Goal: Transaction & Acquisition: Purchase product/service

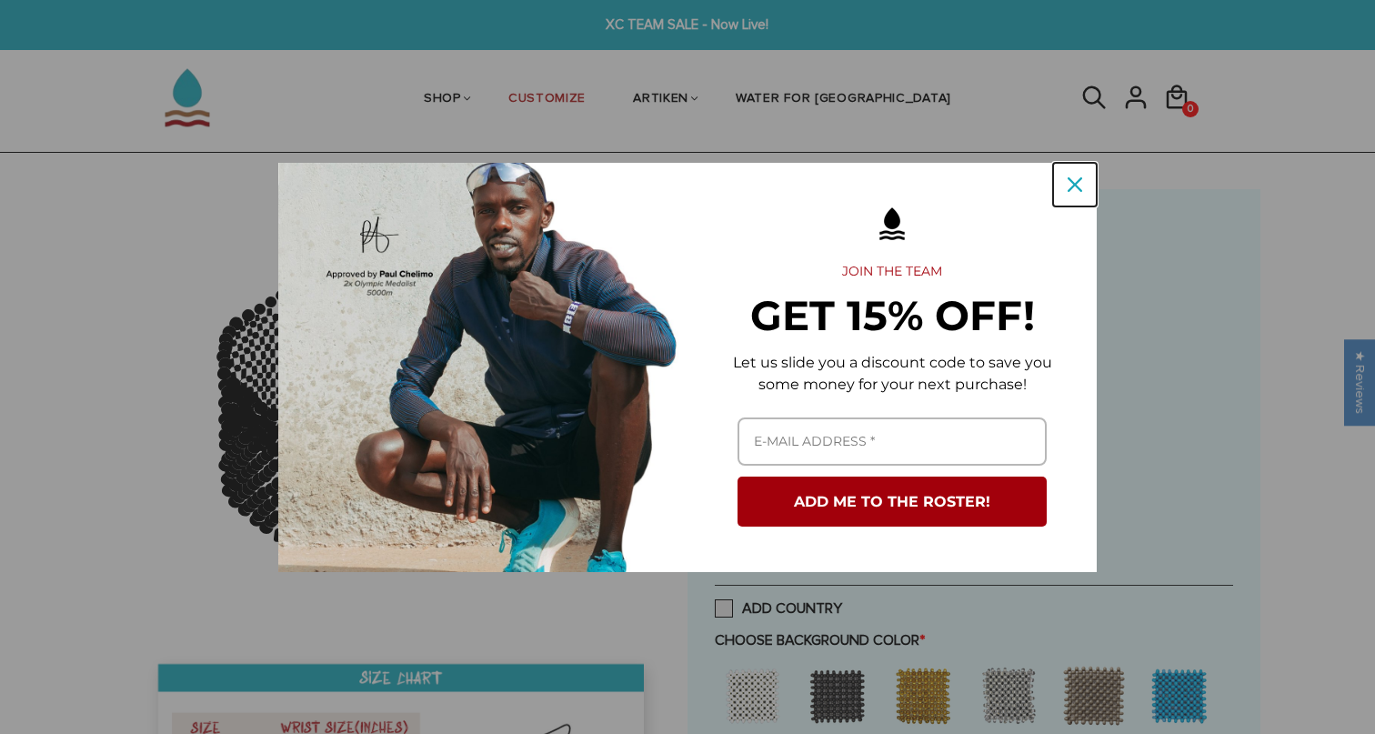
click at [1071, 178] on icon "close icon" at bounding box center [1075, 184] width 15 height 15
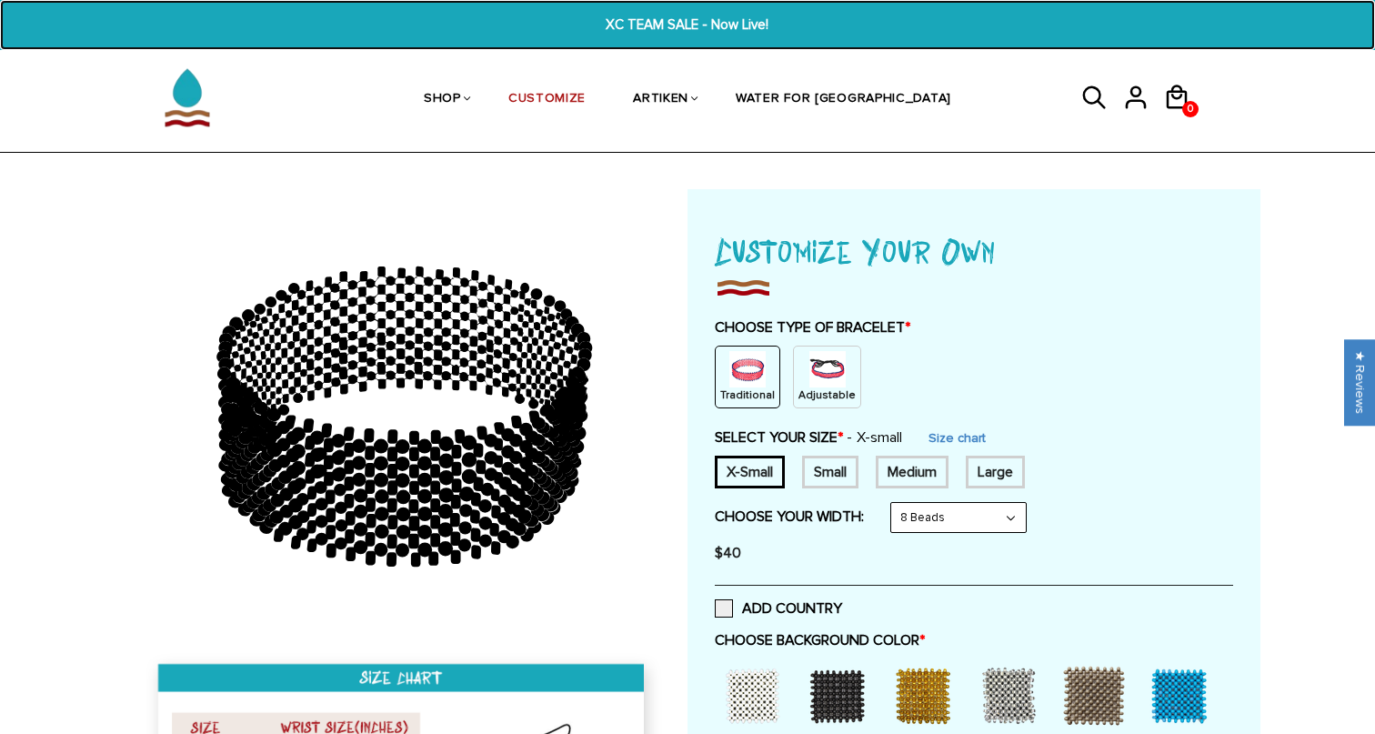
click at [688, 27] on span "XC TEAM SALE - Now Live!" at bounding box center [688, 25] width 528 height 21
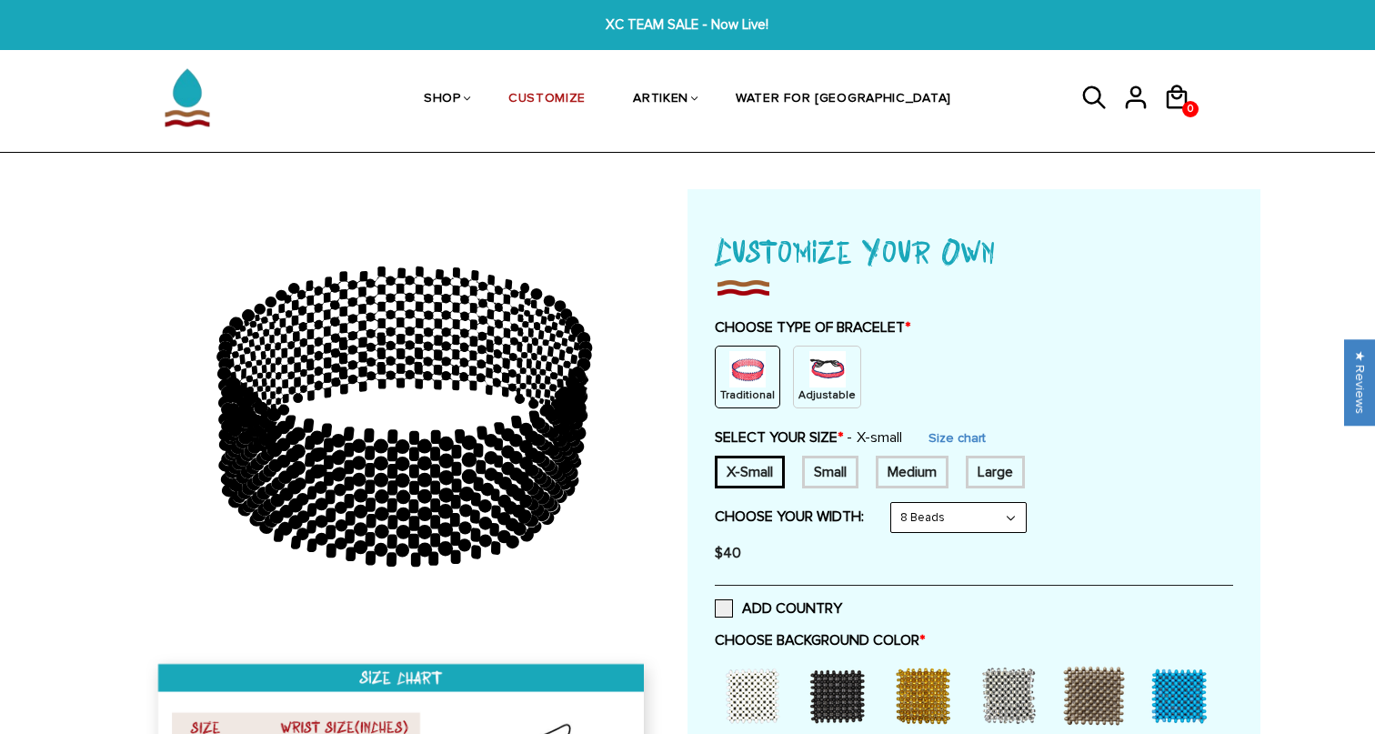
click at [818, 369] on img at bounding box center [828, 369] width 36 height 36
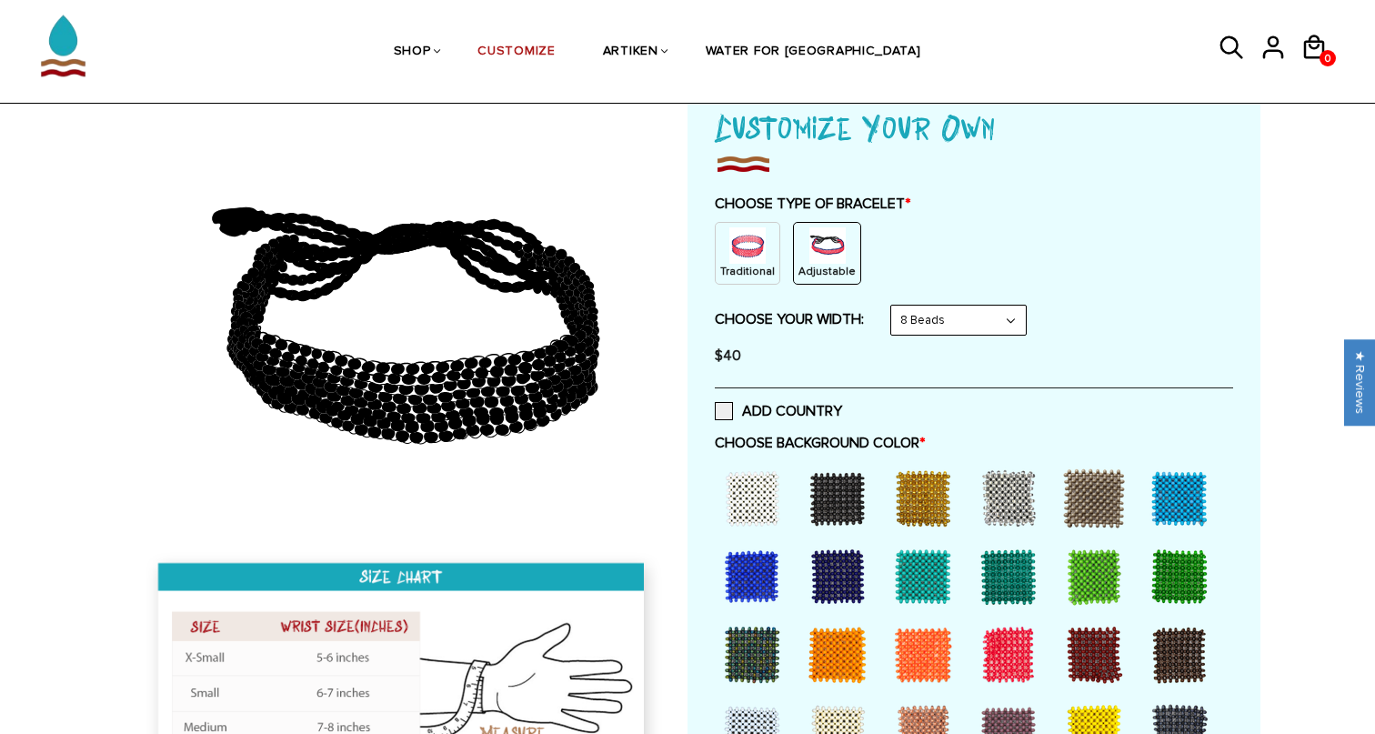
scroll to position [131, 0]
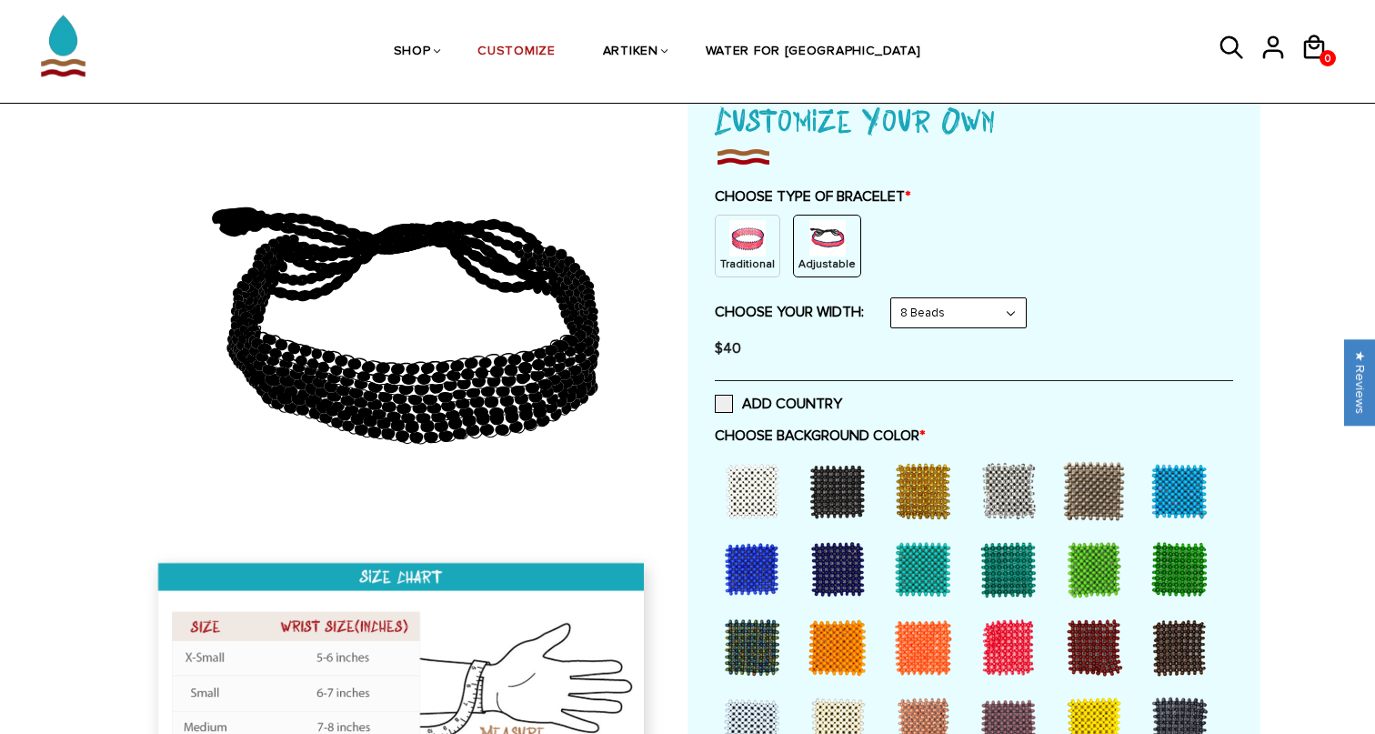
click at [943, 322] on select "8 Beads 6 Beads 10 Beads" at bounding box center [958, 312] width 135 height 29
click at [754, 646] on div at bounding box center [752, 647] width 73 height 73
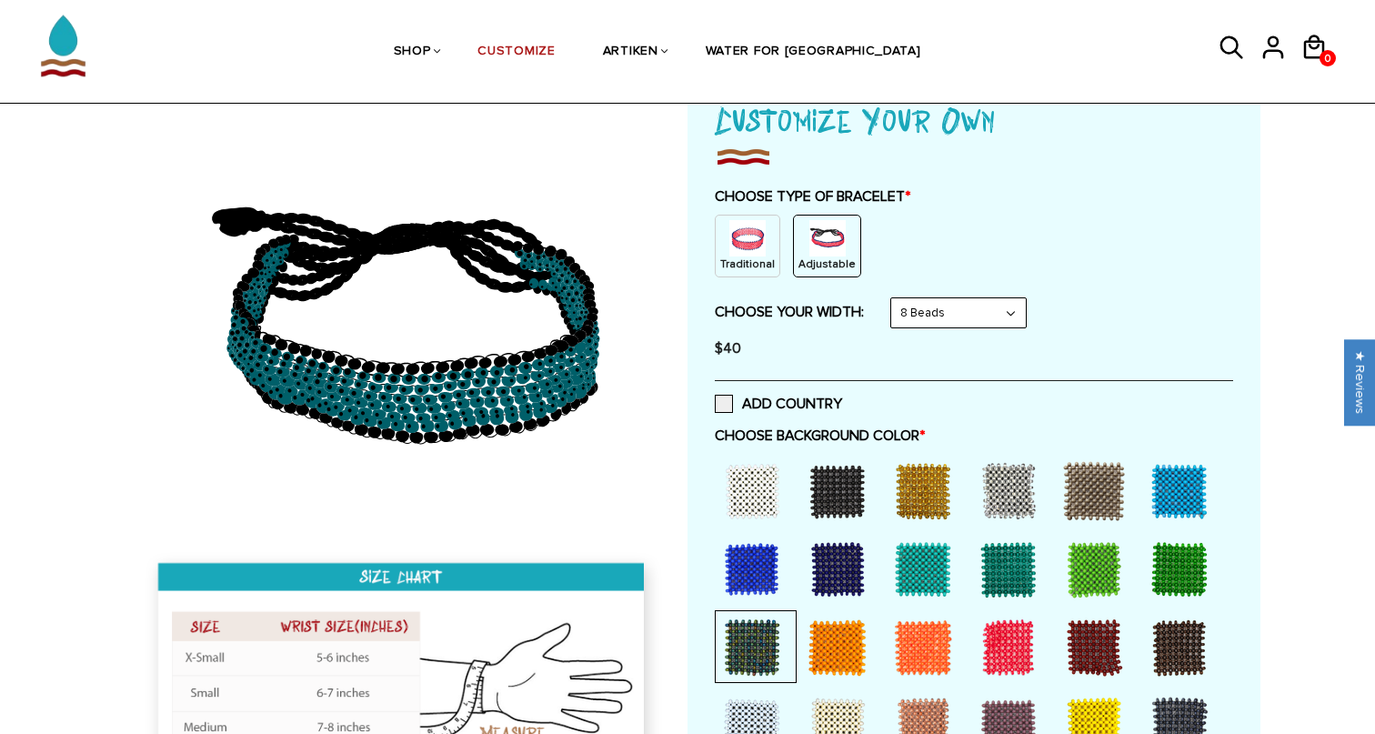
click at [1184, 568] on div at bounding box center [1179, 569] width 73 height 73
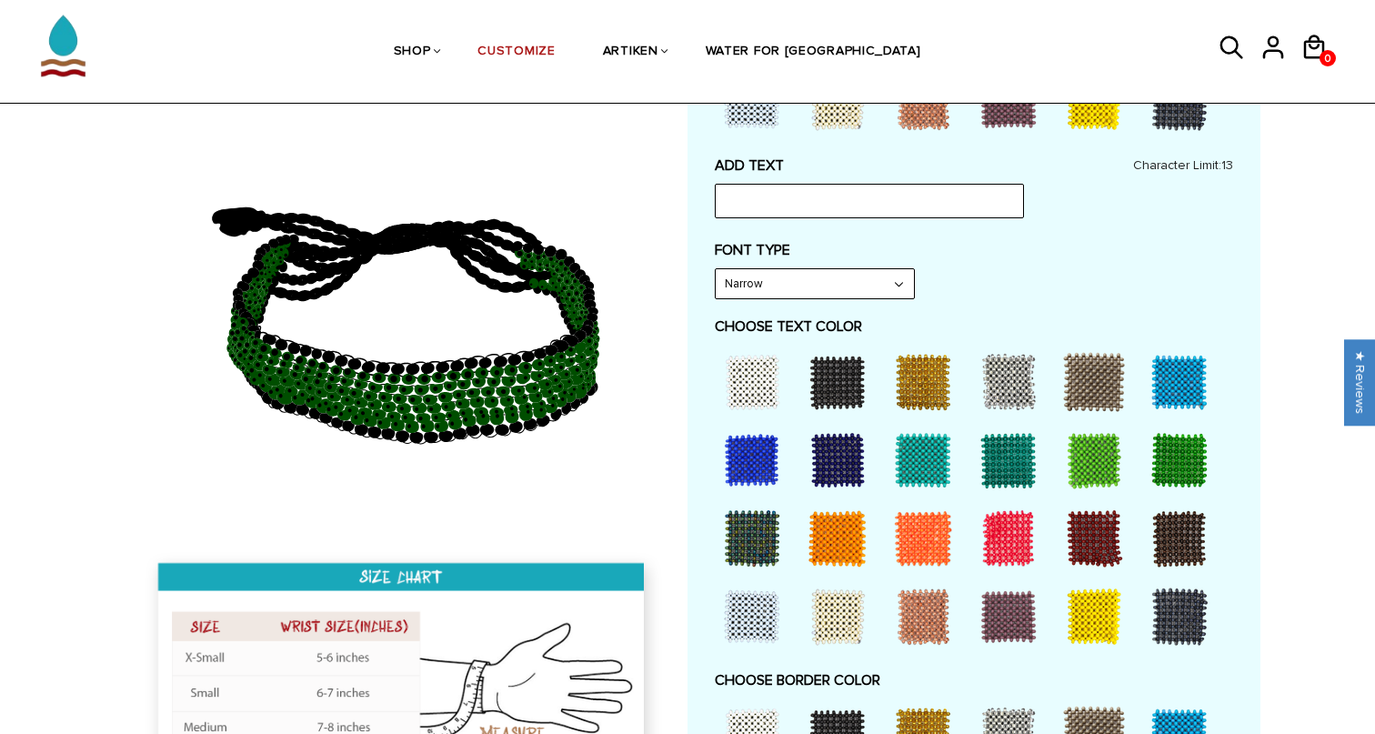
scroll to position [786, 0]
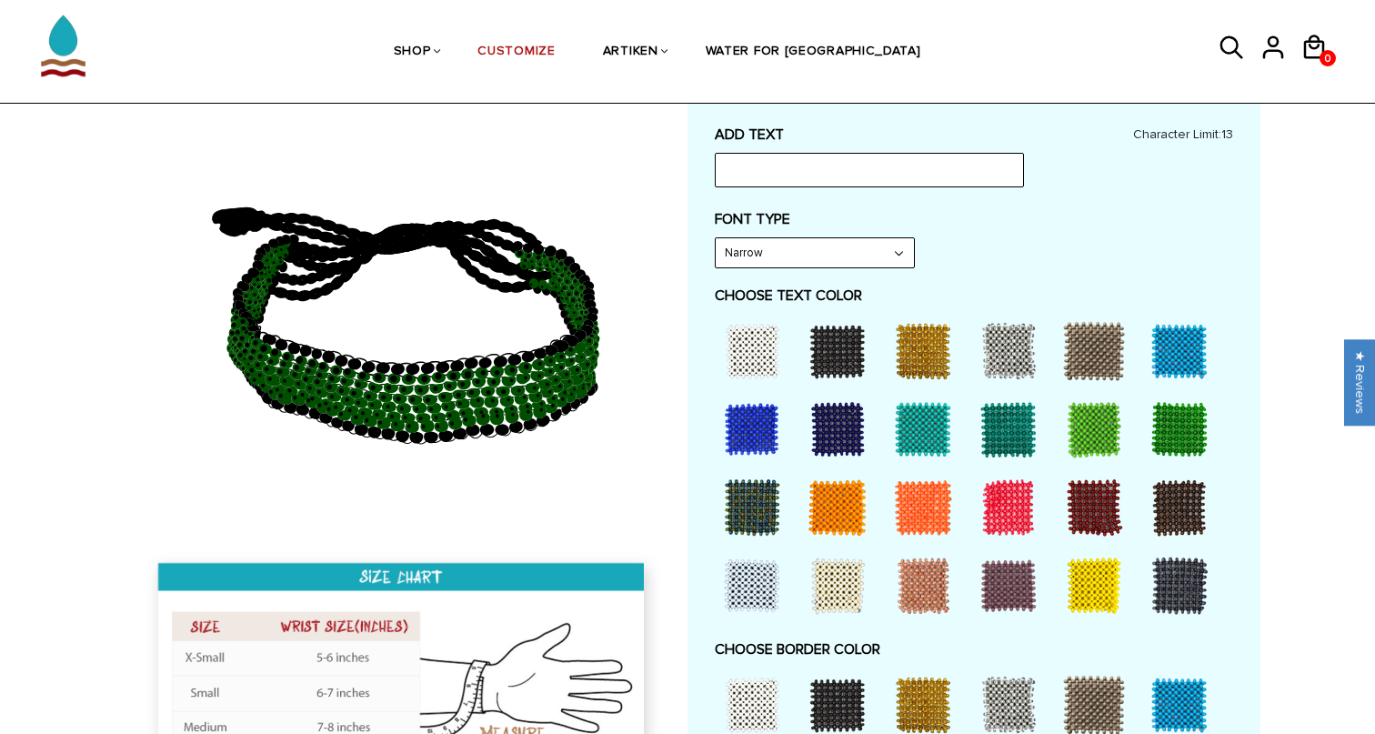
click at [757, 344] on div at bounding box center [752, 351] width 73 height 73
click at [780, 166] on input "text" at bounding box center [869, 170] width 309 height 35
type input "SHEN XC TF"
click at [820, 251] on select "Narrow Bold" at bounding box center [815, 252] width 198 height 29
select select "Bold"
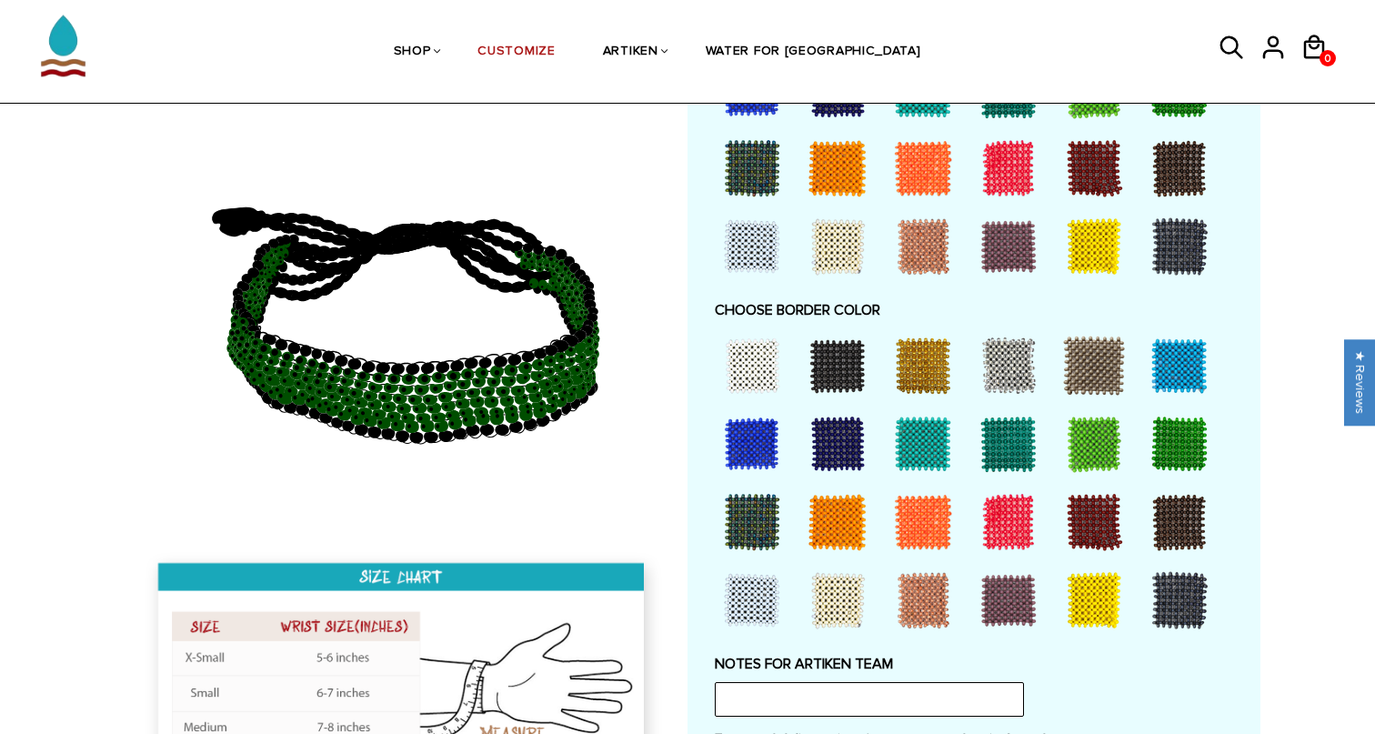
scroll to position [1094, 0]
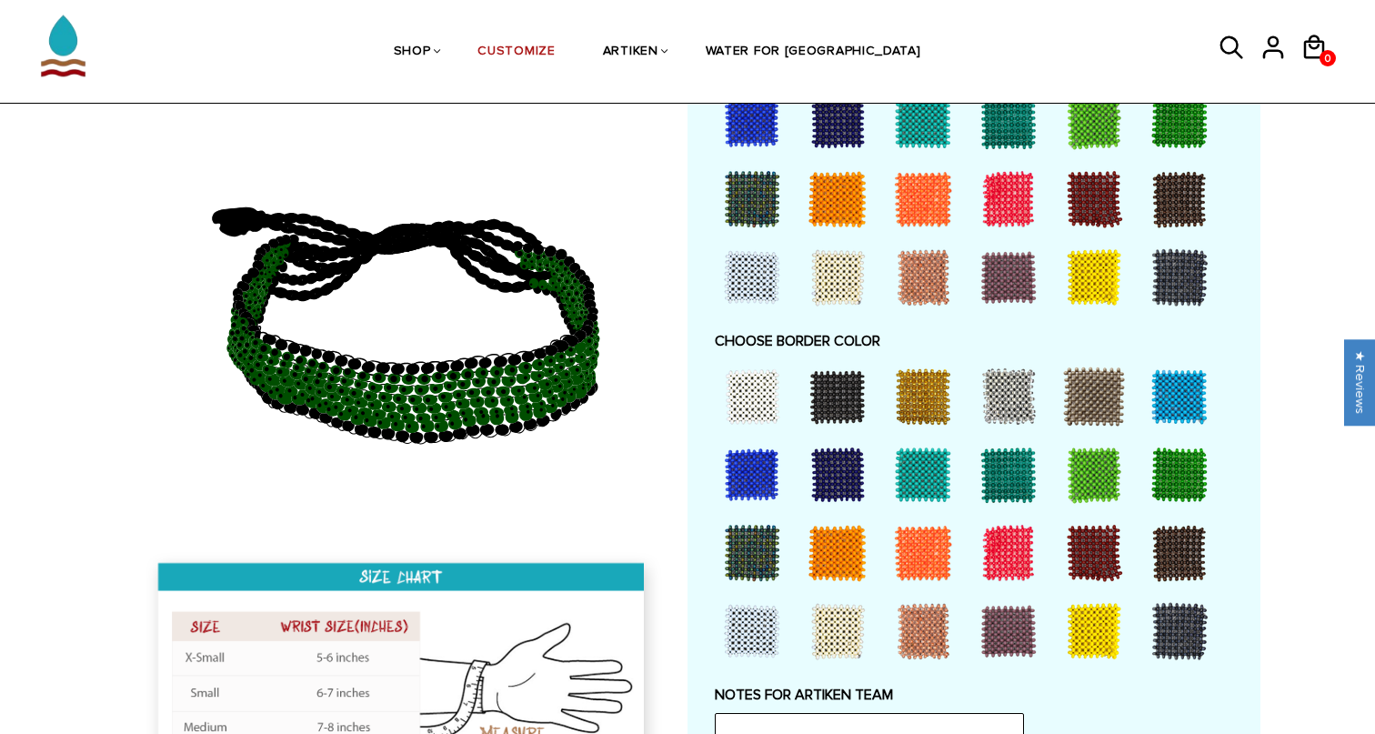
click at [838, 394] on div at bounding box center [837, 396] width 73 height 73
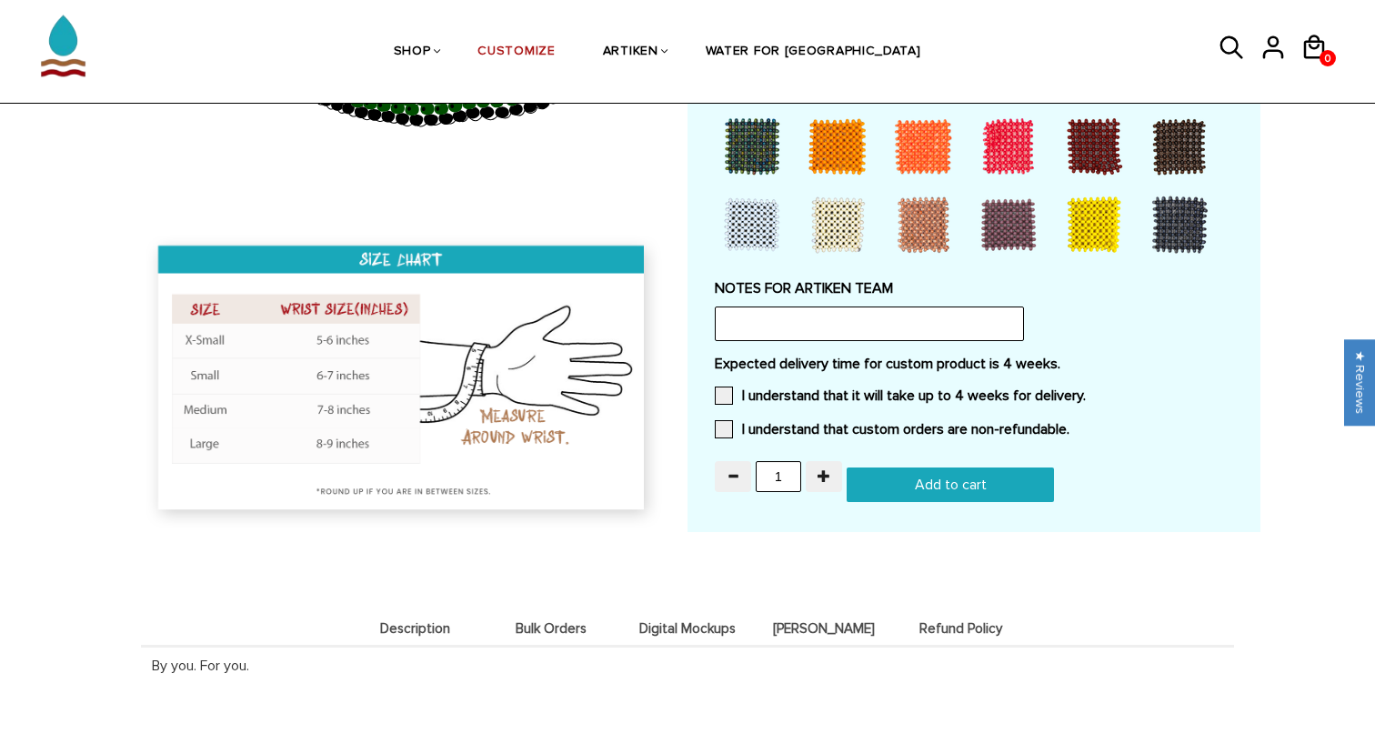
scroll to position [1504, 0]
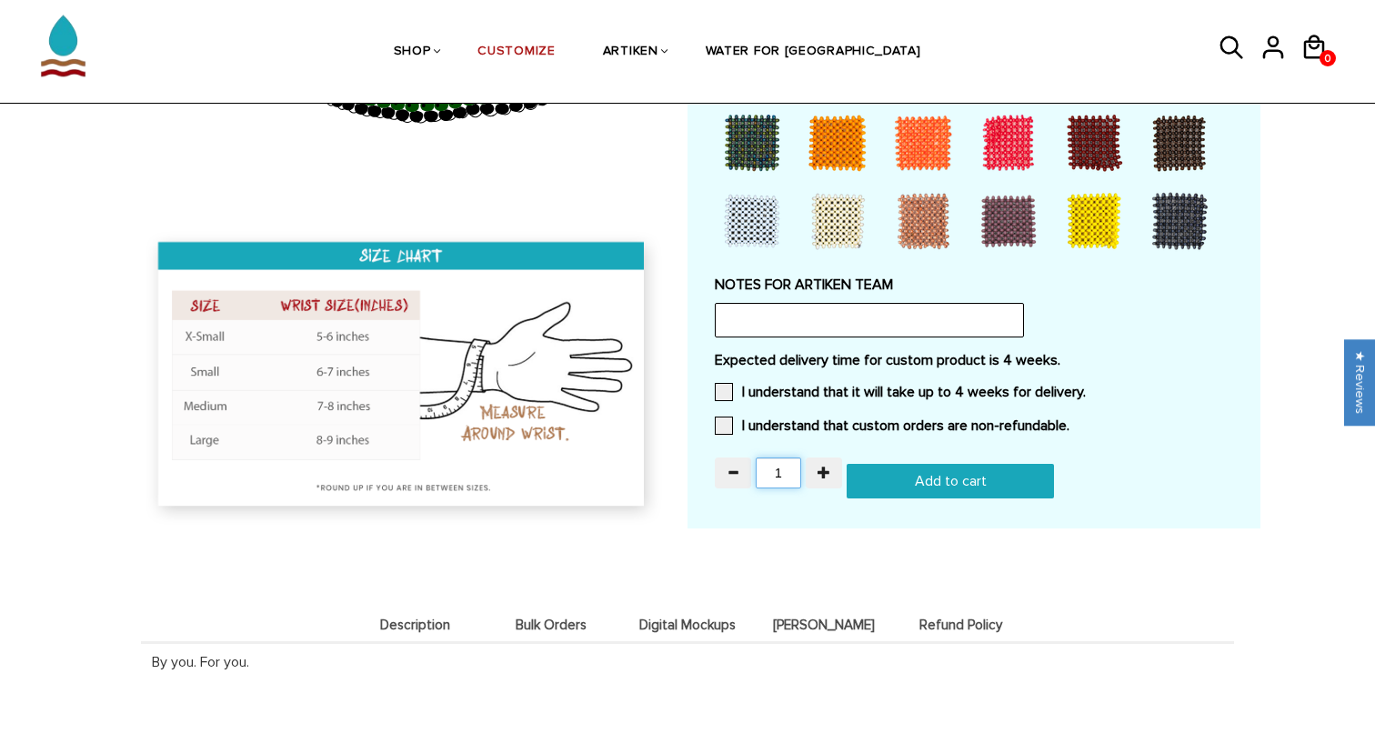
click at [783, 466] on input "1" at bounding box center [778, 473] width 45 height 31
type input "100"
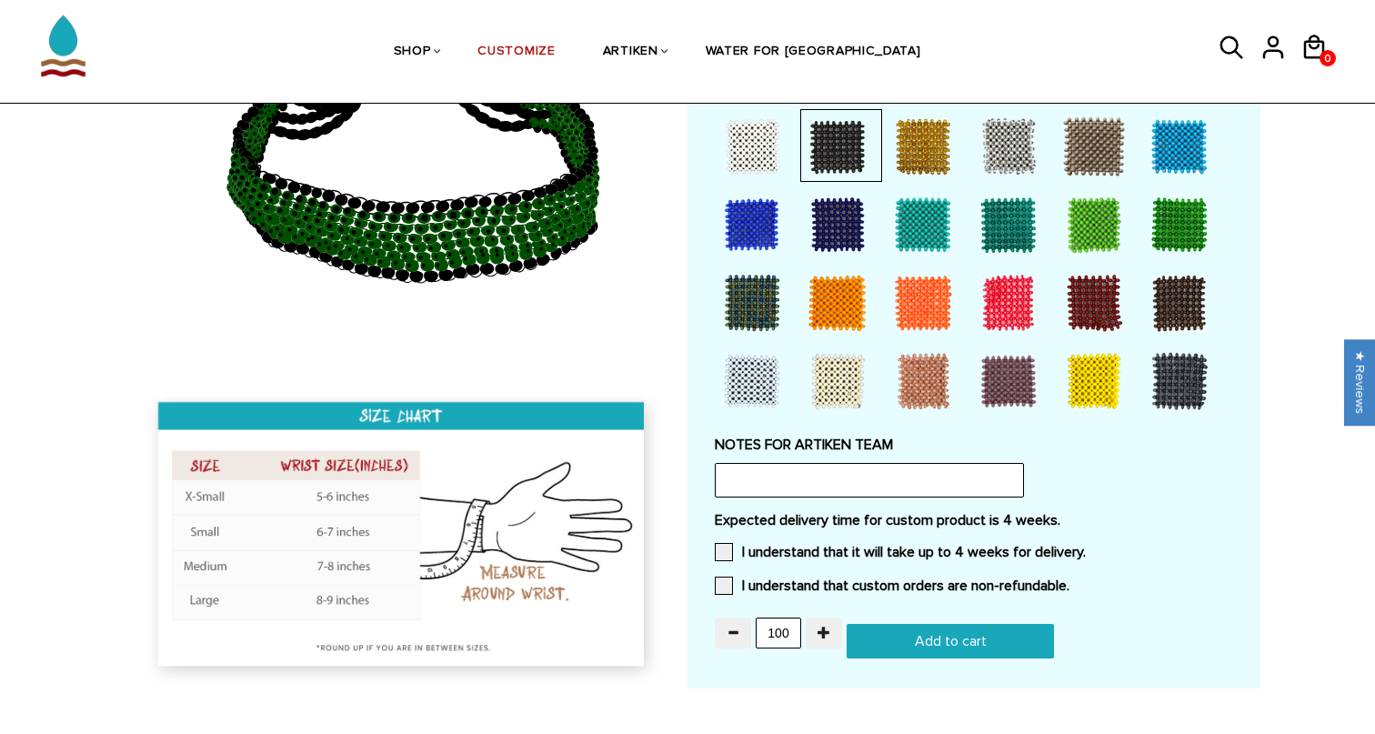
scroll to position [1353, 0]
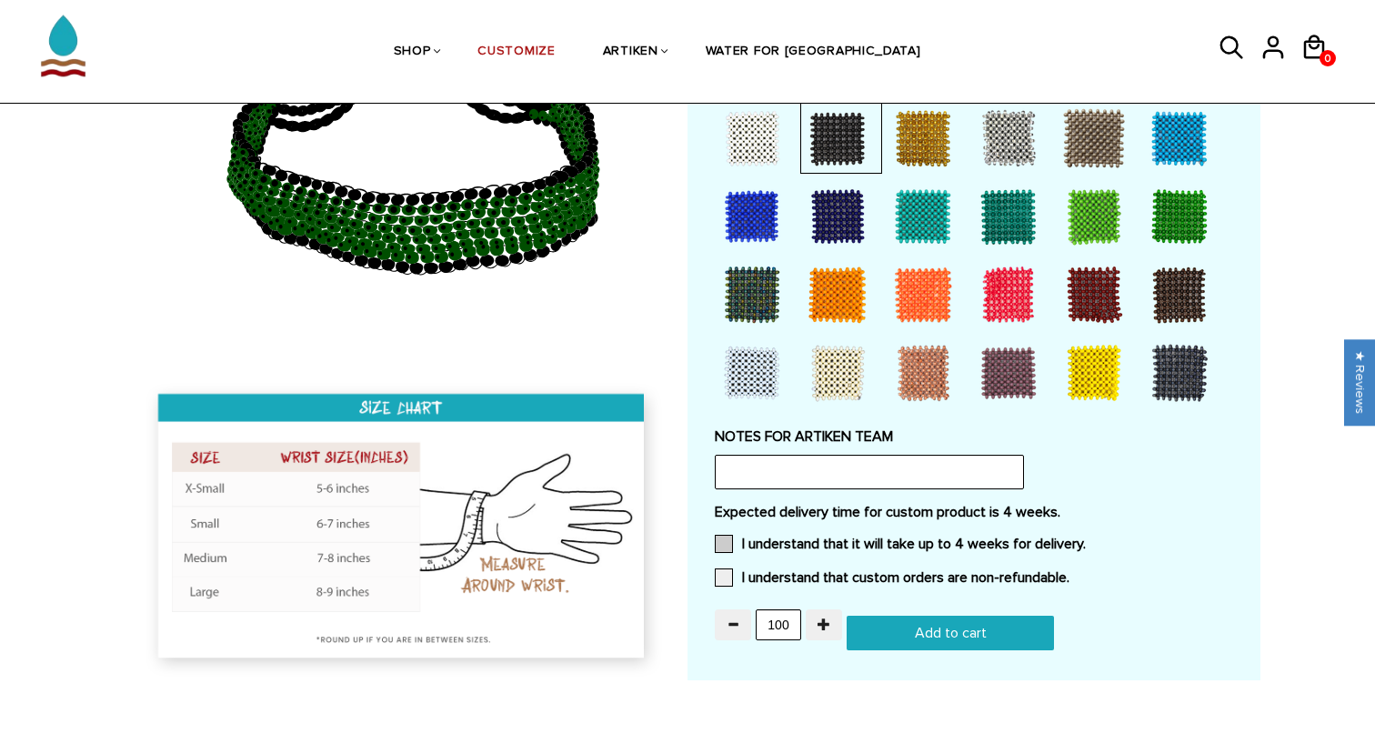
click at [729, 535] on span at bounding box center [724, 544] width 18 height 18
click at [1086, 538] on input "I understand that it will take up to 4 weeks for delivery." at bounding box center [1086, 538] width 0 height 0
click at [721, 569] on span at bounding box center [724, 577] width 18 height 18
click at [1070, 572] on input "I understand that custom orders are non-refundable." at bounding box center [1070, 572] width 0 height 0
click at [921, 629] on input "Add to cart" at bounding box center [950, 633] width 207 height 35
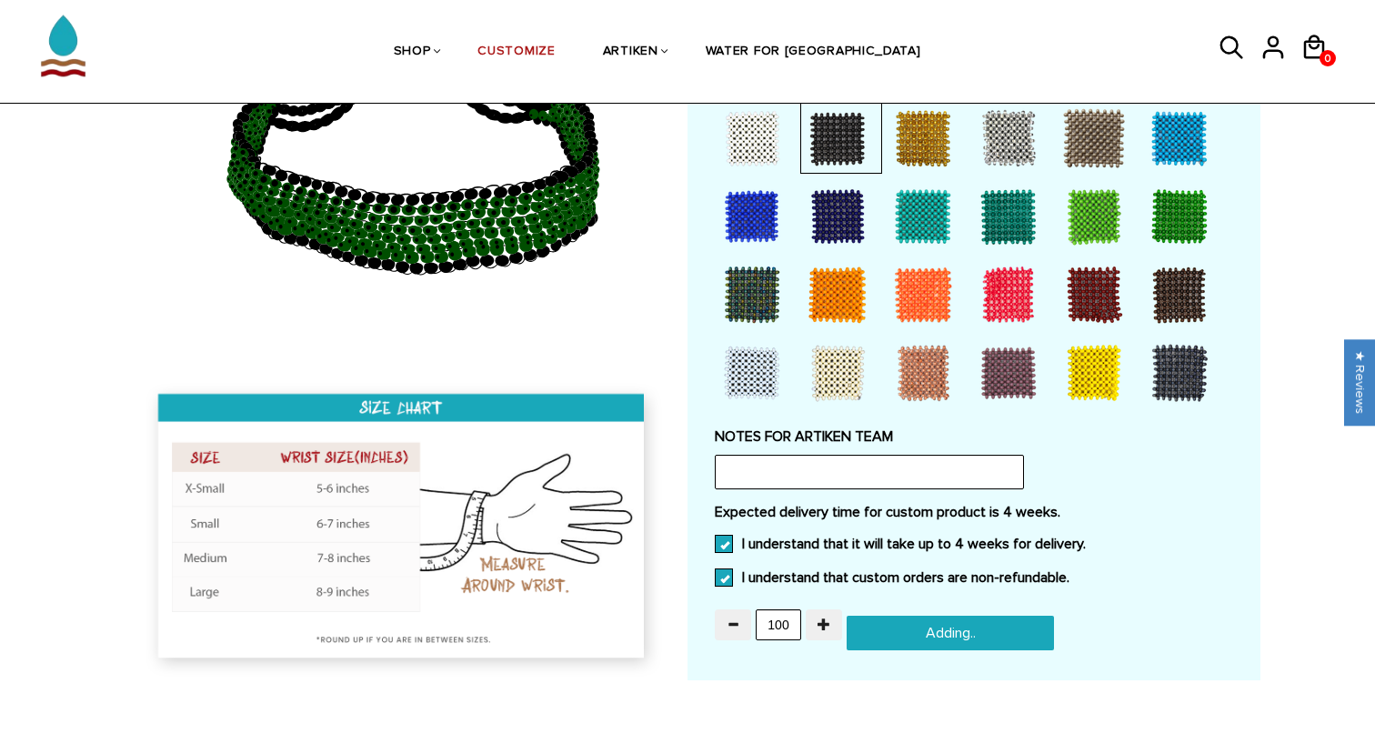
type input "Add to cart"
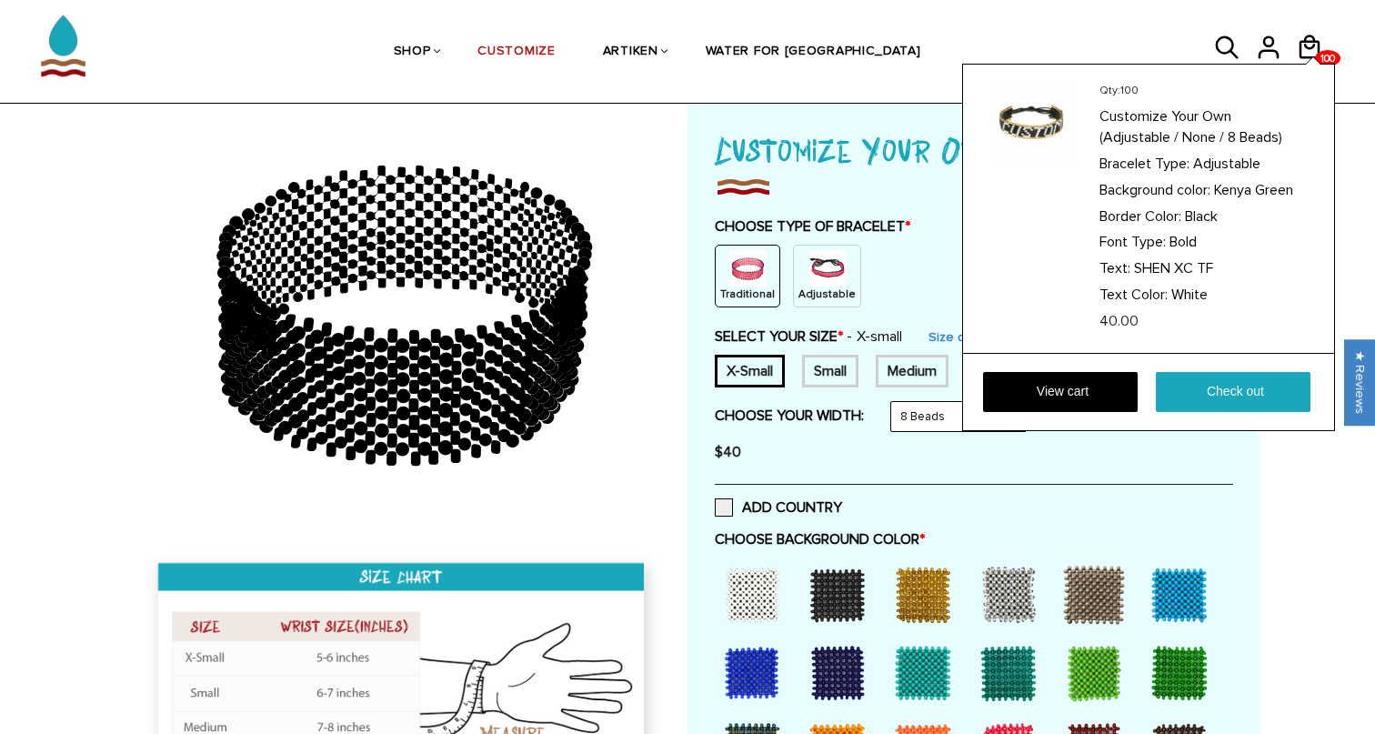
scroll to position [96, 0]
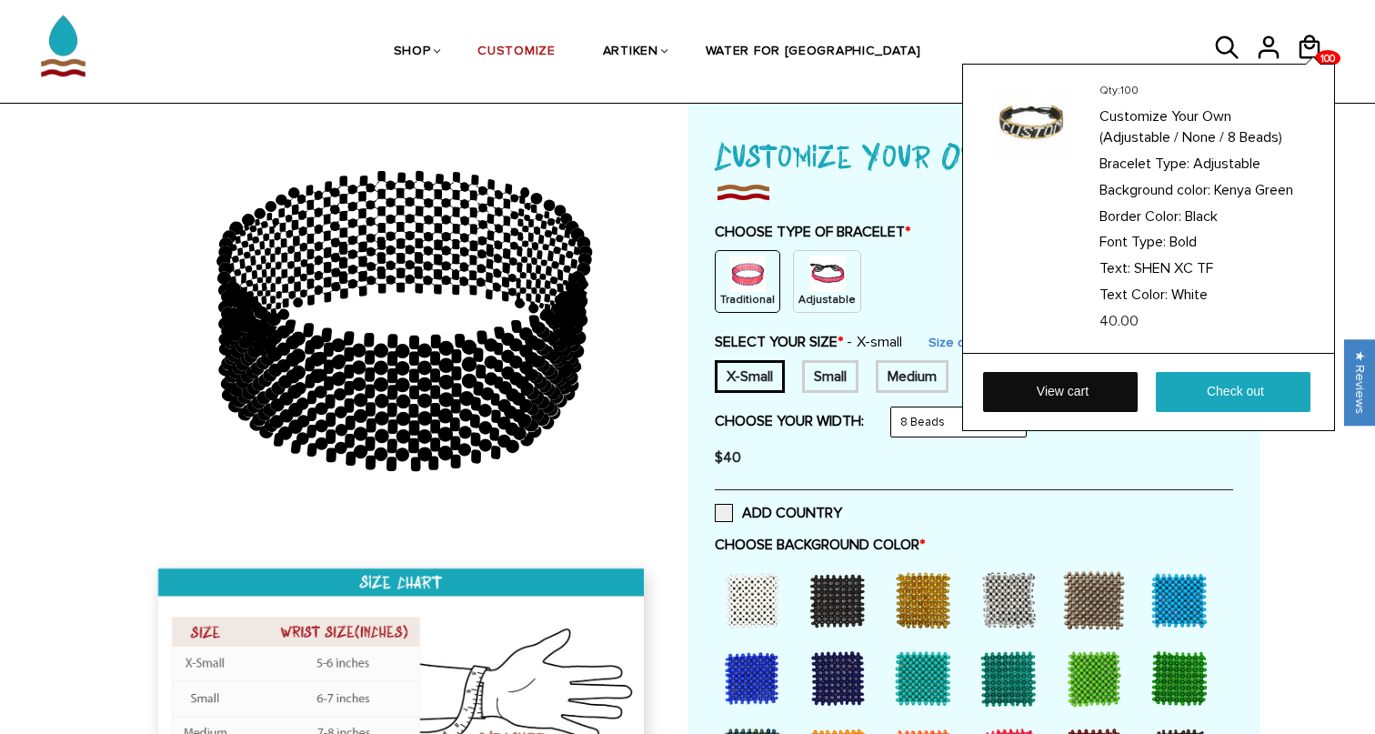
click at [1072, 393] on link "View cart" at bounding box center [1060, 392] width 155 height 40
